Goal: Navigation & Orientation: Understand site structure

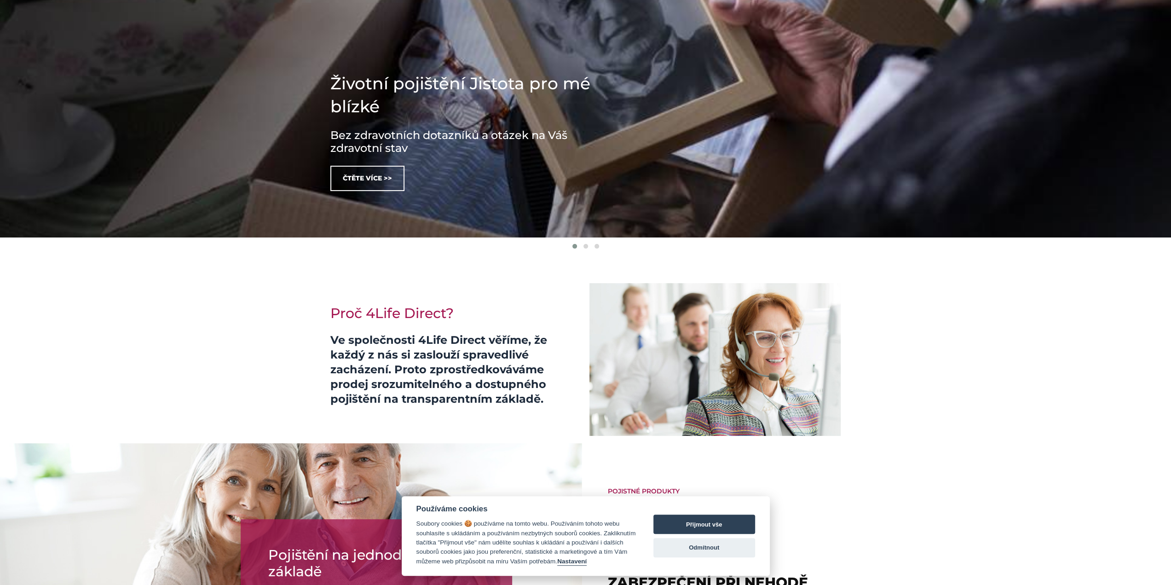
scroll to position [184, 0]
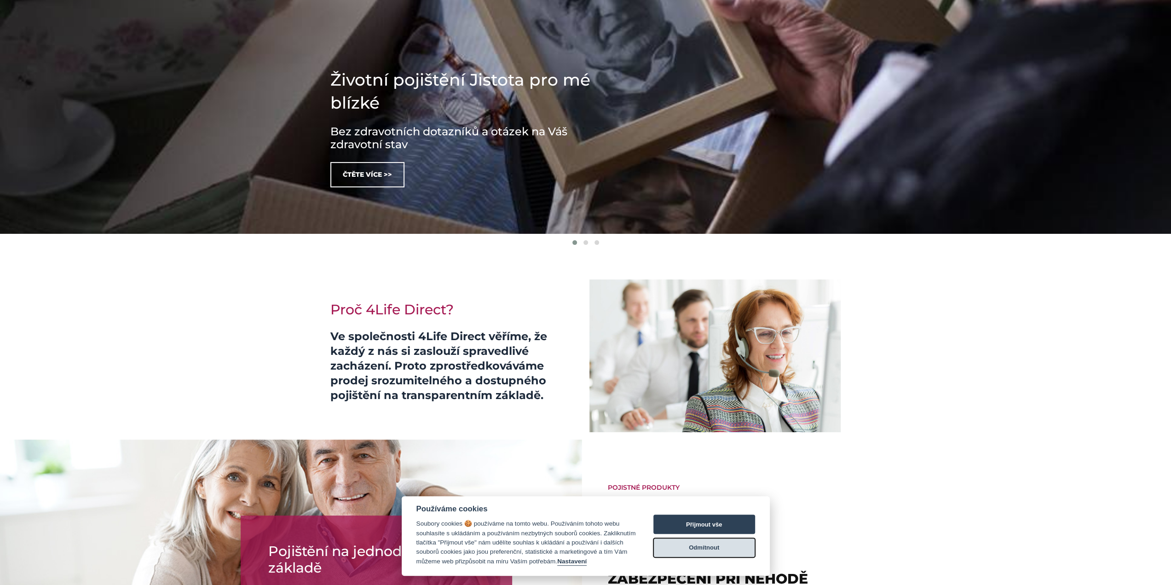
click at [725, 546] on button "Odmítnout" at bounding box center [704, 547] width 102 height 19
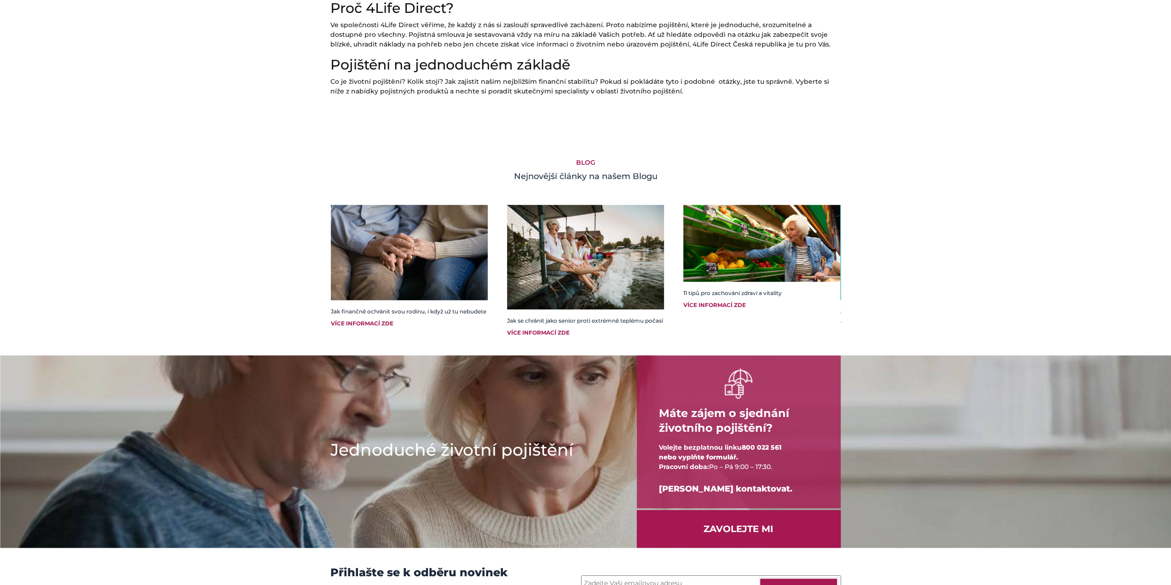
scroll to position [812, 0]
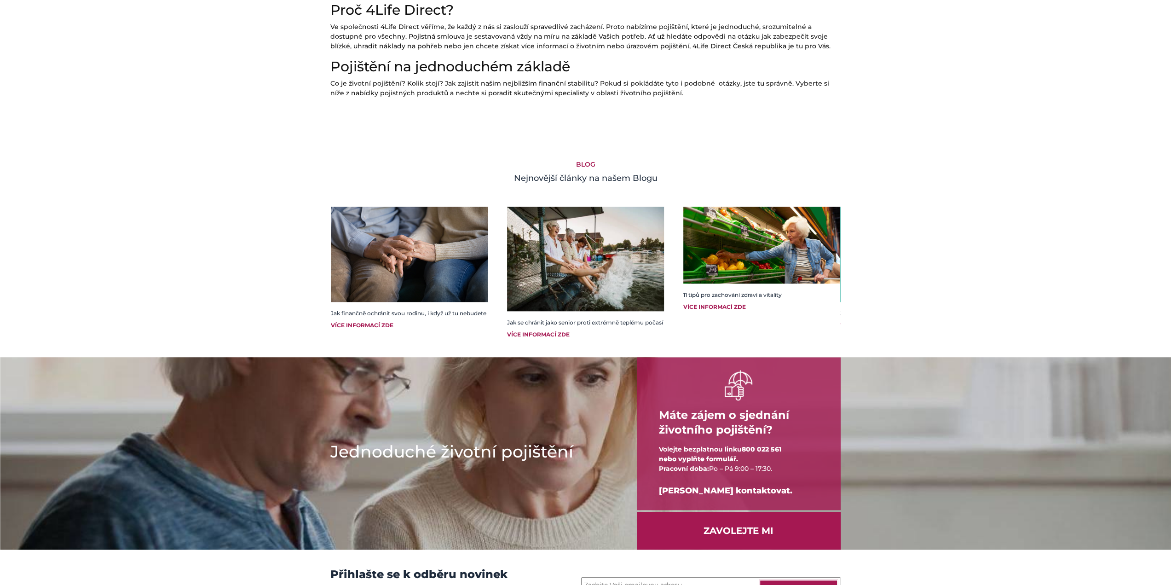
click at [382, 329] on div "Více informací zde" at bounding box center [409, 325] width 157 height 8
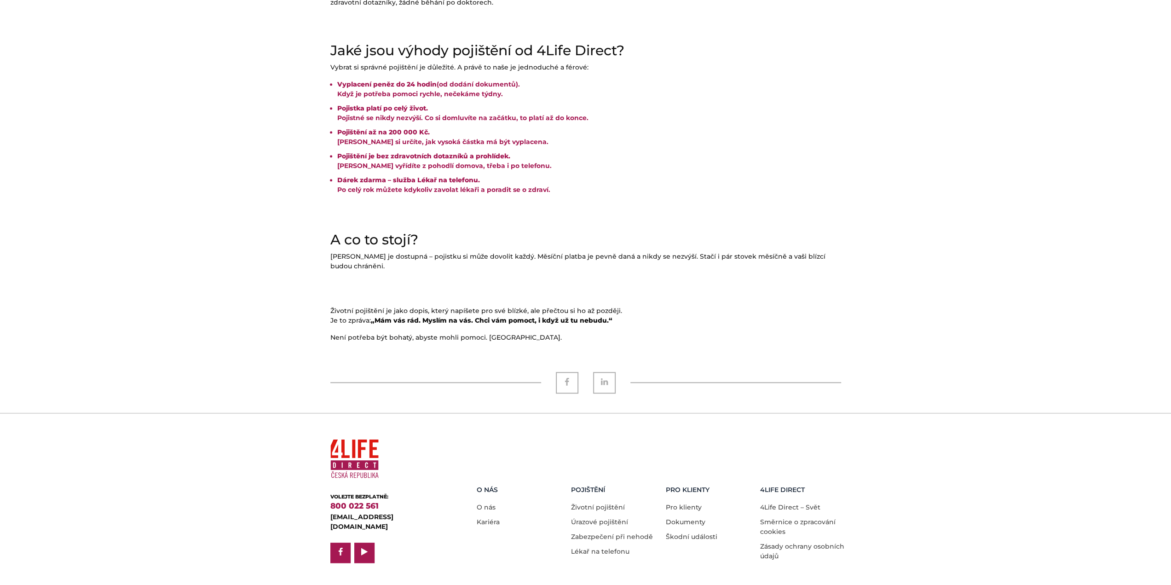
scroll to position [845, 0]
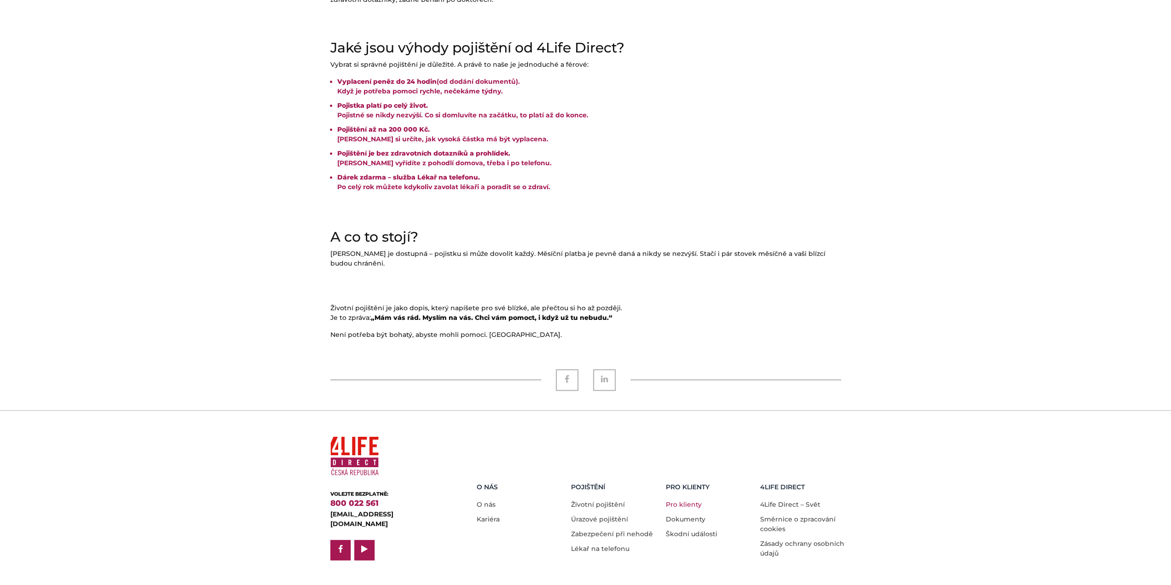
click at [688, 500] on link "Pro klienty" at bounding box center [684, 504] width 36 height 8
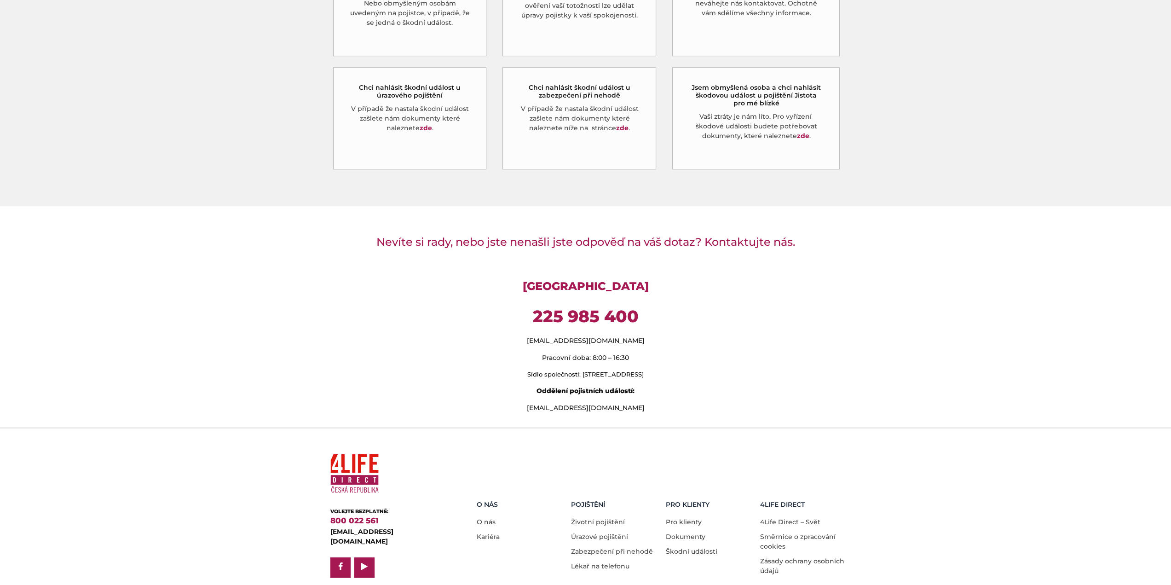
scroll to position [575, 0]
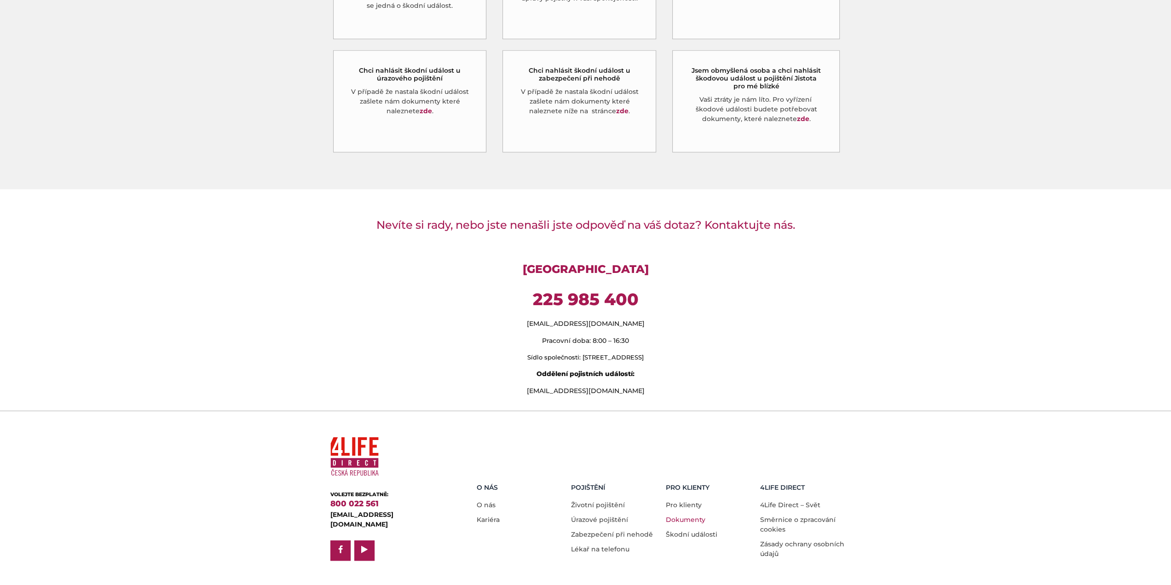
click at [686, 515] on link "Dokumenty" at bounding box center [686, 519] width 40 height 8
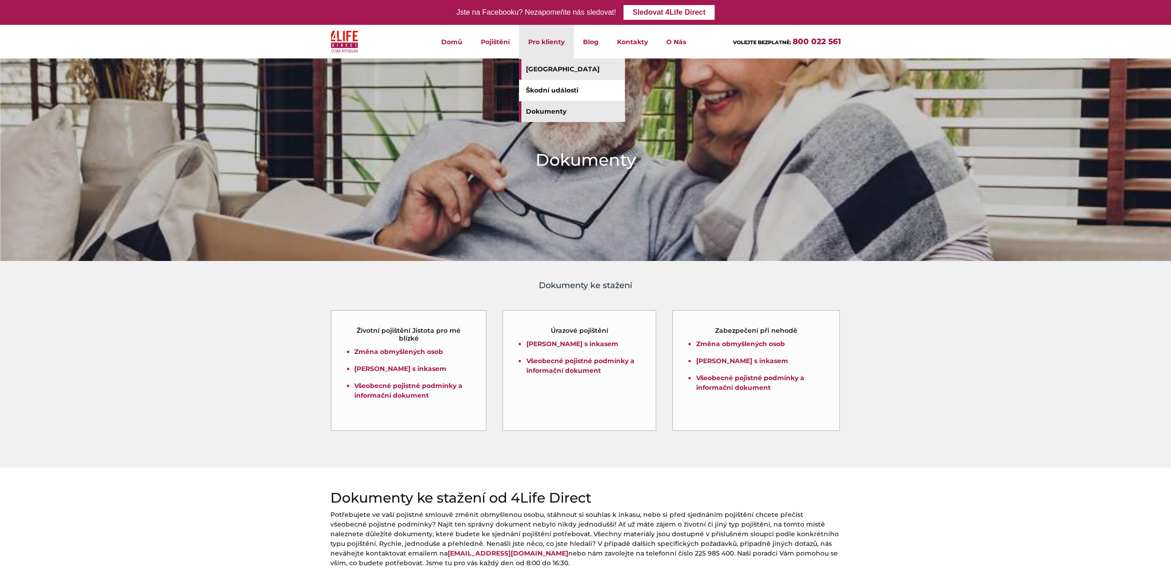
click at [546, 70] on link "[GEOGRAPHIC_DATA]" at bounding box center [572, 69] width 106 height 21
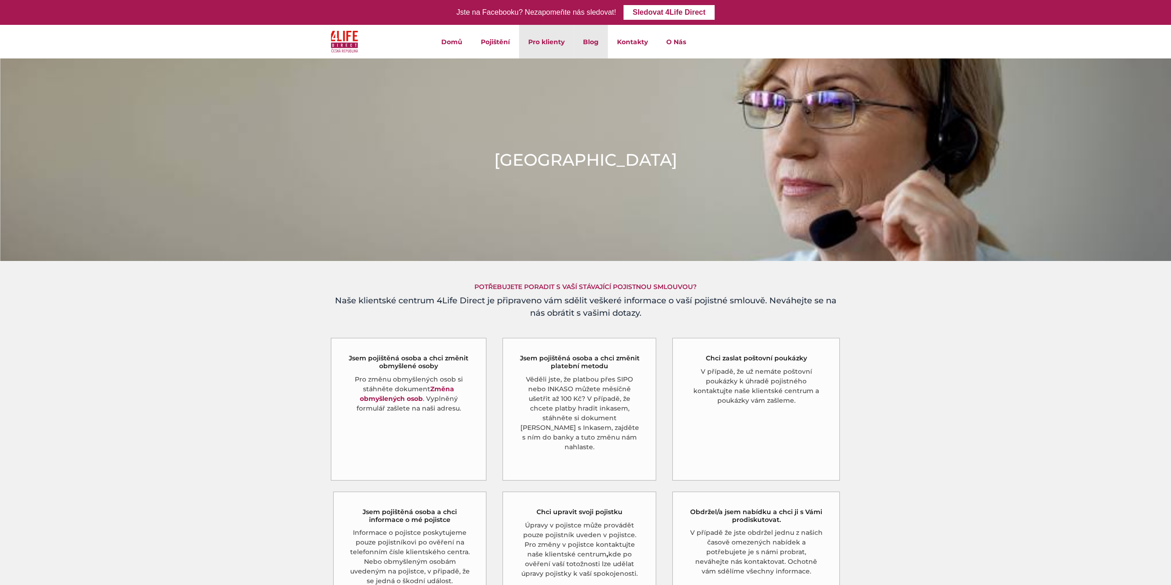
click at [585, 45] on link "Blog" at bounding box center [591, 42] width 34 height 34
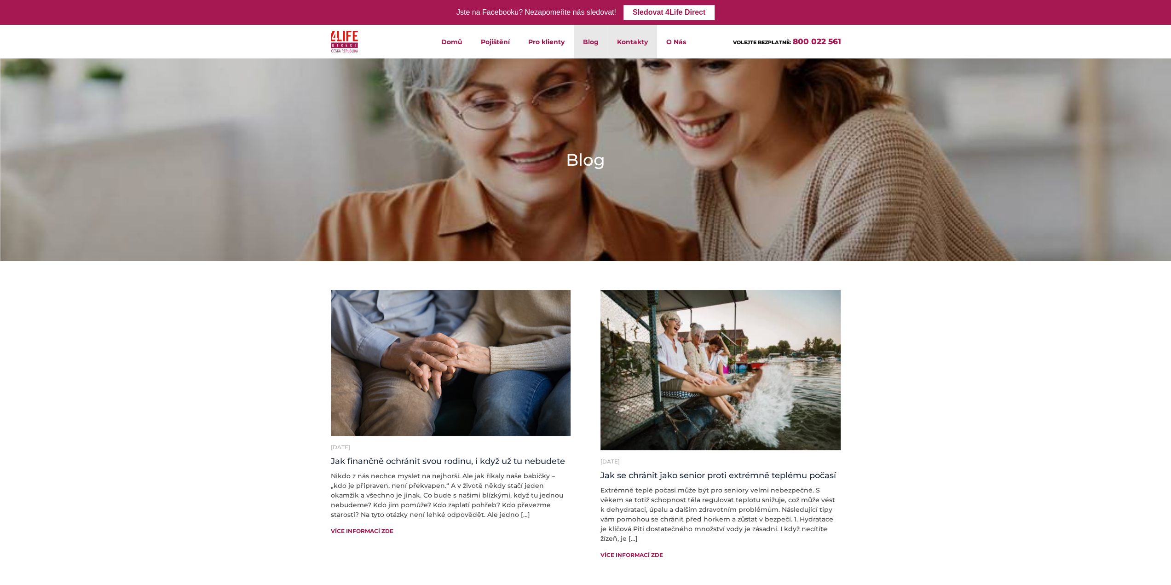
click at [638, 38] on link "Kontakty" at bounding box center [632, 42] width 49 height 34
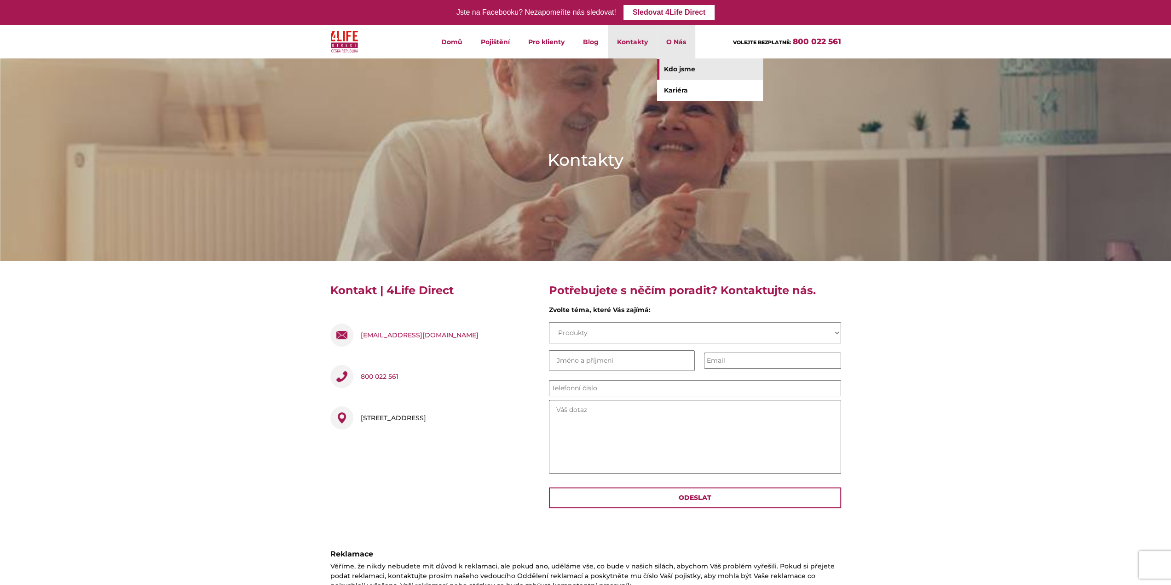
click at [676, 69] on link "Kdo jsme" at bounding box center [710, 69] width 106 height 21
